Goal: Task Accomplishment & Management: Use online tool/utility

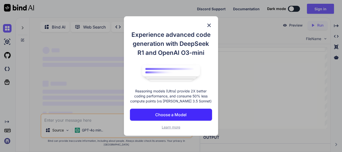
click at [172, 116] on p "Choose a Model" at bounding box center [170, 115] width 31 height 6
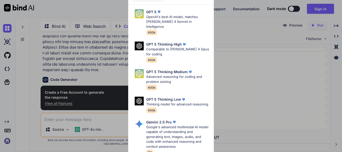
scroll to position [362, 0]
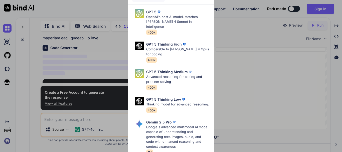
type textarea "x"
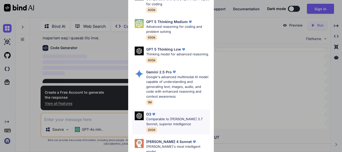
scroll to position [70, 0]
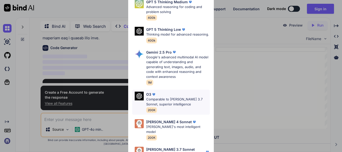
click at [140, 98] on img at bounding box center [139, 96] width 9 height 9
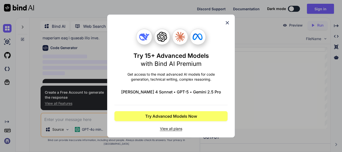
scroll to position [0, 0]
click at [226, 23] on icon at bounding box center [228, 23] width 6 height 6
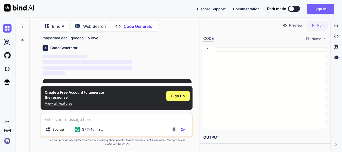
click at [200, 63] on div "Bind AI Web Search Created with Pixso. Code Generator You Code Generator ‌ ‌ ‌ …" at bounding box center [108, 85] width 185 height 135
drag, startPoint x: 104, startPoint y: 103, endPoint x: 32, endPoint y: 102, distance: 71.7
type textarea "the response View all Features"
click at [32, 102] on div "Bind AI Web Search Created with Pixso. Code Generator You Code Generator ‌ ‌ ‌ …" at bounding box center [115, 85] width 170 height 133
click at [54, 123] on textarea at bounding box center [116, 118] width 151 height 9
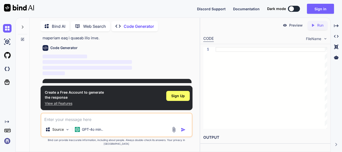
paste textarea "Prompt: Develop a comprehensive and powerful movie and video downloader app wit…"
type textarea "Prompt: Develop a comprehensive and powerful movie and video downloader app wit…"
type textarea "x"
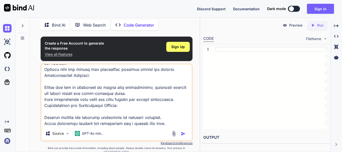
type textarea "Prompt: Develop a comprehensive and powerful movie and video downloader app wit…"
click at [182, 134] on img "button" at bounding box center [183, 133] width 5 height 5
click at [183, 134] on img "button" at bounding box center [183, 133] width 5 height 5
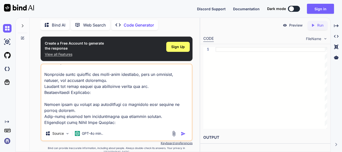
scroll to position [613, 0]
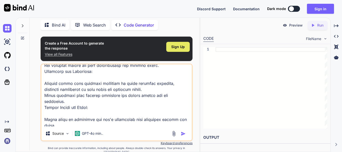
click at [181, 49] on span "Sign Up" at bounding box center [178, 46] width 14 height 5
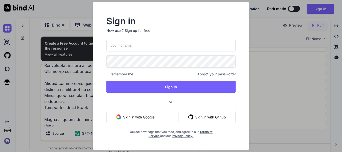
click at [139, 118] on button "Sign in with Google" at bounding box center [136, 117] width 58 height 12
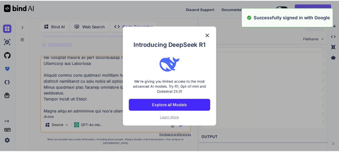
scroll to position [65, 0]
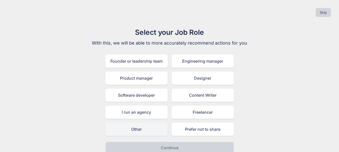
click at [141, 129] on div "Other" at bounding box center [136, 129] width 62 height 13
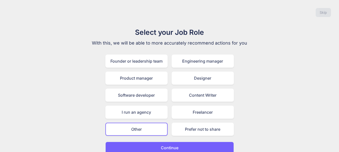
click at [164, 146] on p "Continue" at bounding box center [170, 148] width 18 height 6
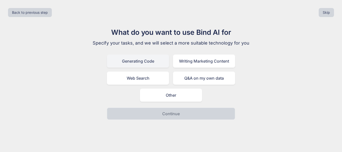
click at [133, 64] on div "Generating Code" at bounding box center [138, 61] width 62 height 13
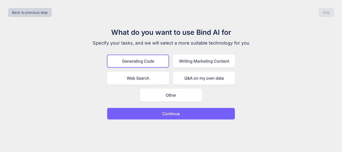
click at [182, 115] on button "Continue" at bounding box center [171, 114] width 128 height 12
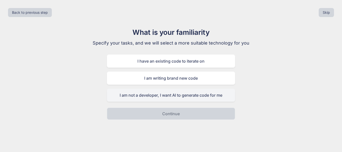
click at [182, 95] on div "I am not a developer, I want AI to generate code for me" at bounding box center [171, 95] width 128 height 13
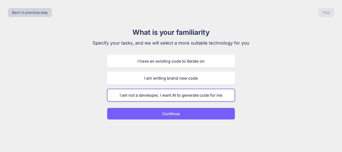
click at [184, 113] on button "Continue" at bounding box center [171, 114] width 128 height 12
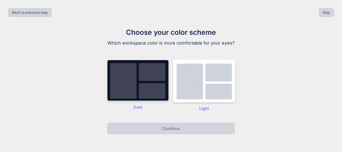
click at [157, 91] on img at bounding box center [138, 81] width 62 height 42
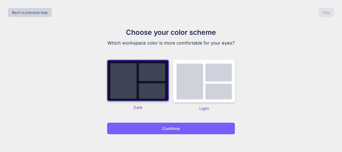
click at [165, 130] on p "Continue" at bounding box center [171, 129] width 18 height 6
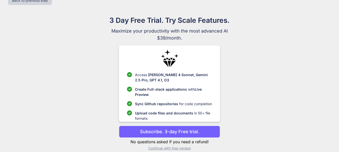
scroll to position [19, 0]
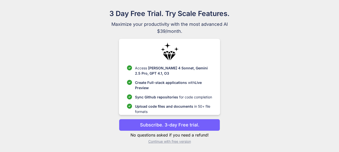
click at [164, 141] on p "Continue with free version" at bounding box center [169, 141] width 101 height 5
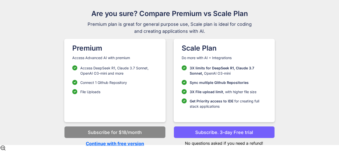
scroll to position [14, 0]
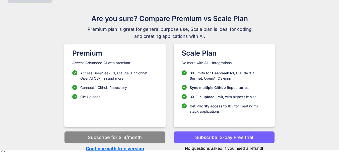
click at [131, 148] on p "Continue with free version" at bounding box center [114, 148] width 101 height 7
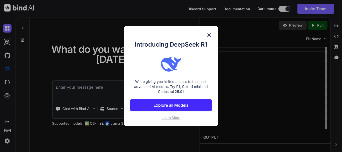
click at [209, 35] on img at bounding box center [209, 35] width 6 height 6
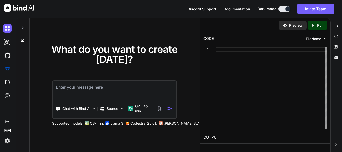
click at [79, 87] on textarea at bounding box center [114, 90] width 123 height 19
paste textarea "Prompt: Develop a comprehensive and powerful movie and video downloader app wit…"
type textarea "x"
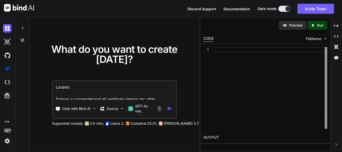
scroll to position [933, 0]
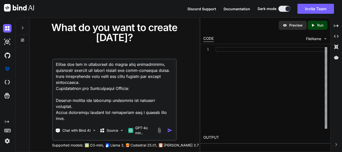
type textarea "Prompt: Develop a comprehensive and powerful movie and video downloader app wit…"
click at [169, 131] on img "button" at bounding box center [169, 130] width 5 height 5
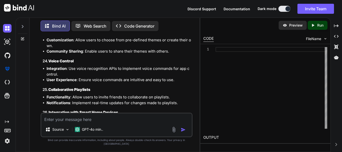
scroll to position [1182, 0]
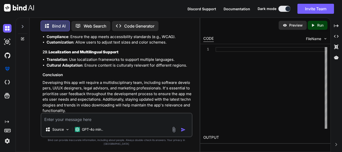
click at [45, 118] on icon "Created with Pixso." at bounding box center [44, 120] width 3 height 4
click at [43, 118] on icon "Created with Pixso." at bounding box center [44, 120] width 3 height 4
paste textarea "Prompt: Develop a comprehensive and powerful movie and video downloader app wit…"
type textarea "x"
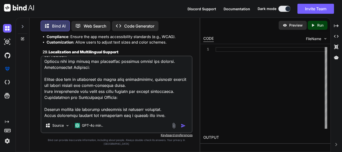
type textarea "Prompt: Develop a comprehensive and powerful movie and video downloader app wit…"
click at [183, 128] on img "button" at bounding box center [183, 125] width 5 height 5
type textarea "x"
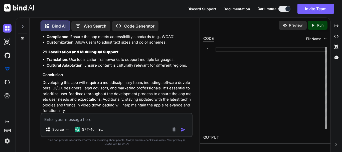
scroll to position [1263, 0]
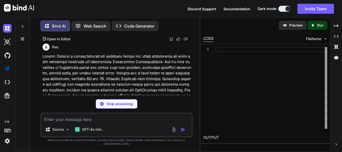
click at [142, 26] on p "Code Generator" at bounding box center [139, 26] width 30 height 6
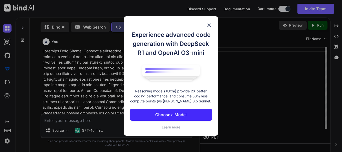
scroll to position [2, 0]
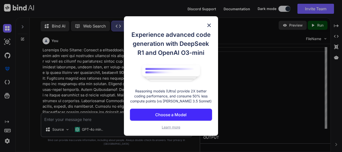
click at [209, 25] on img at bounding box center [209, 25] width 6 height 6
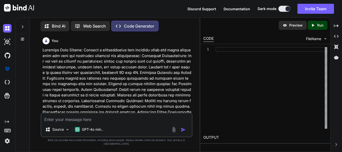
paste textarea "Prompt: Develop a comprehensive and powerful movie and video downloader app wit…"
type textarea "x"
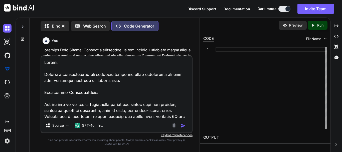
scroll to position [813, 0]
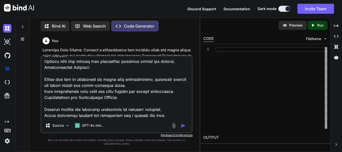
type textarea "Prompt: Develop a comprehensive and powerful movie and video downloader app wit…"
click at [184, 128] on img "button" at bounding box center [183, 125] width 5 height 5
type textarea "x"
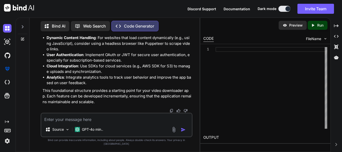
scroll to position [2565, 0]
click at [68, 132] on img at bounding box center [67, 130] width 4 height 4
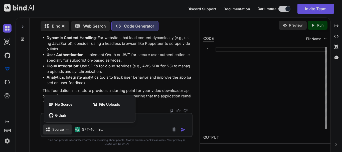
click at [68, 132] on div at bounding box center [171, 76] width 342 height 152
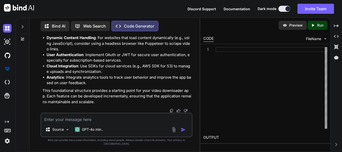
drag, startPoint x: 124, startPoint y: 53, endPoint x: 154, endPoint y: 75, distance: 37.5
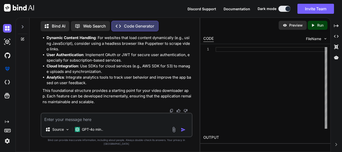
click at [214, 38] on div "CODE" at bounding box center [209, 39] width 11 height 6
click at [321, 26] on p "Run" at bounding box center [321, 25] width 6 height 5
click at [294, 28] on p "Preview" at bounding box center [297, 25] width 14 height 5
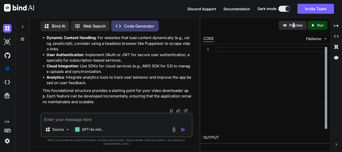
scroll to position [2550, 0]
drag, startPoint x: 42, startPoint y: 58, endPoint x: 116, endPoint y: 80, distance: 77.2
copy div "8. Loremip Dolorsita Con adipi-elitseddoe-tem/ ├── incidid/ │ ├── utlaboreetd/ …"
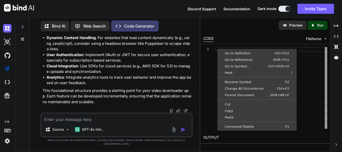
scroll to position [0, 0]
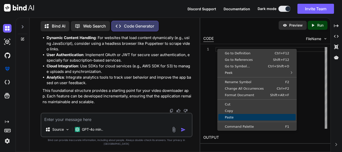
click at [233, 118] on span "Paste" at bounding box center [257, 117] width 77 height 3
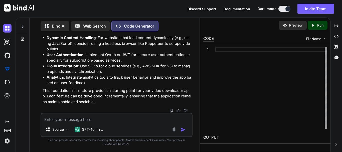
scroll to position [0, 0]
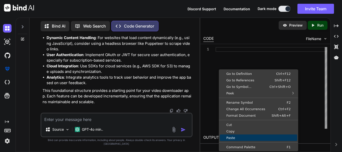
click at [235, 137] on span "Paste" at bounding box center [258, 137] width 77 height 3
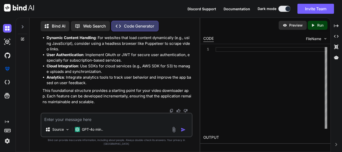
click at [315, 40] on span "FileName" at bounding box center [313, 38] width 15 height 5
click at [211, 38] on div "CODE" at bounding box center [209, 39] width 11 height 6
click at [54, 123] on textarea at bounding box center [116, 118] width 151 height 9
type textarea "x"
type textarea "h"
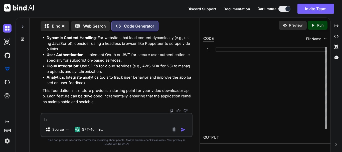
type textarea "x"
type textarea "ho"
type textarea "x"
type textarea "how"
type textarea "x"
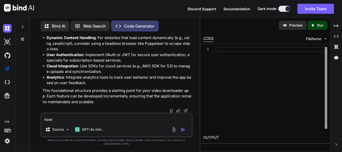
type textarea "how"
type textarea "x"
type textarea "how d"
type textarea "x"
type textarea "how do"
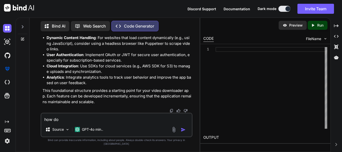
type textarea "x"
type textarea "how do"
type textarea "x"
type textarea "how do i"
type textarea "x"
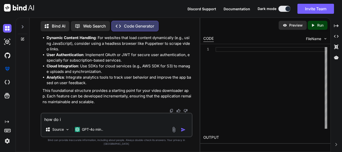
type textarea "how do i"
type textarea "x"
type textarea "how do i r"
type textarea "x"
type textarea "how do i ru"
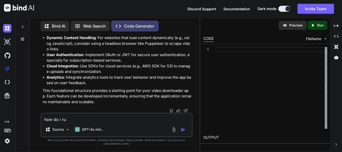
type textarea "x"
type textarea "how do i run"
type textarea "x"
type textarea "how do i run"
type textarea "x"
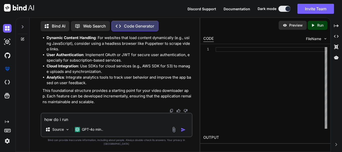
type textarea "how do i run t"
type textarea "x"
type textarea "how do i run th"
type textarea "x"
type textarea "how do i run thi"
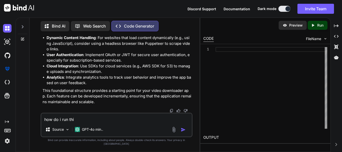
type textarea "x"
type textarea "how do i run this"
type textarea "x"
type textarea "how do i run this"
type textarea "x"
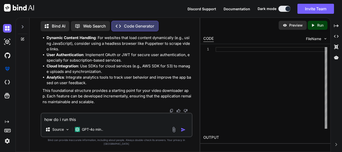
type textarea "how do i run this c"
type textarea "x"
type textarea "how do i run this co"
type textarea "x"
type textarea "how do i run this cod"
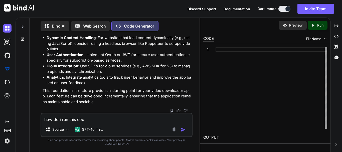
type textarea "x"
type textarea "how do i run this code"
type textarea "x"
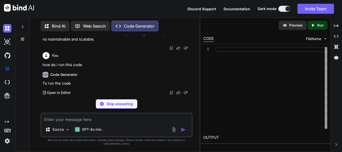
scroll to position [2718, 0]
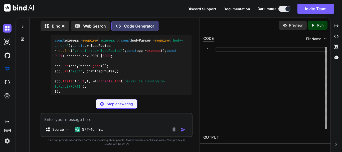
type textarea "x"
type textarea "mkdir video-downloader-app cd video-downloader-app"
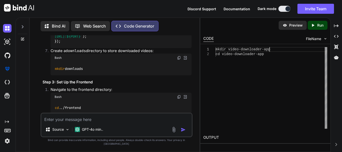
scroll to position [0, 0]
click at [270, 51] on div "mkdir video-downloader-app cd video-downloader-app" at bounding box center [272, 88] width 112 height 82
click at [316, 25] on icon "Created with Pixso." at bounding box center [314, 25] width 7 height 5
click at [225, 55] on div "mkdir video-downloader-app cd video-downloader-app" at bounding box center [272, 88] width 112 height 82
click at [318, 25] on p "Run" at bounding box center [321, 25] width 6 height 5
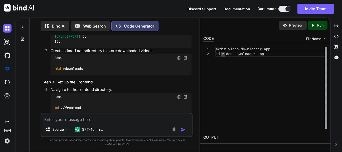
click at [215, 136] on h2 "OUTPUT" at bounding box center [266, 138] width 130 height 12
click at [258, 54] on div "mkdir video-downloader-app cd video-downloader-app" at bounding box center [272, 88] width 112 height 82
click at [315, 24] on icon "Created with Pixso." at bounding box center [314, 25] width 7 height 5
type textarea "x"
click at [315, 24] on icon "Created with Pixso." at bounding box center [313, 25] width 5 height 5
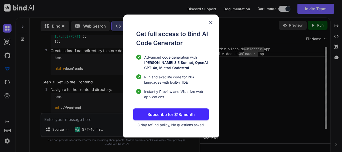
click at [209, 22] on img at bounding box center [211, 23] width 6 height 6
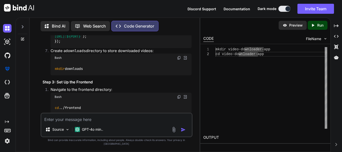
click at [315, 26] on icon "Created with Pixso." at bounding box center [314, 25] width 7 height 5
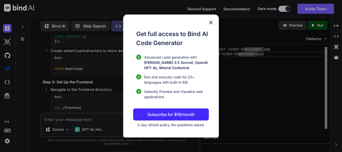
click at [211, 22] on img at bounding box center [211, 23] width 6 height 6
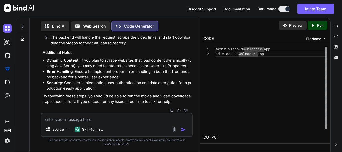
scroll to position [3587, 0]
